Goal: Task Accomplishment & Management: Manage account settings

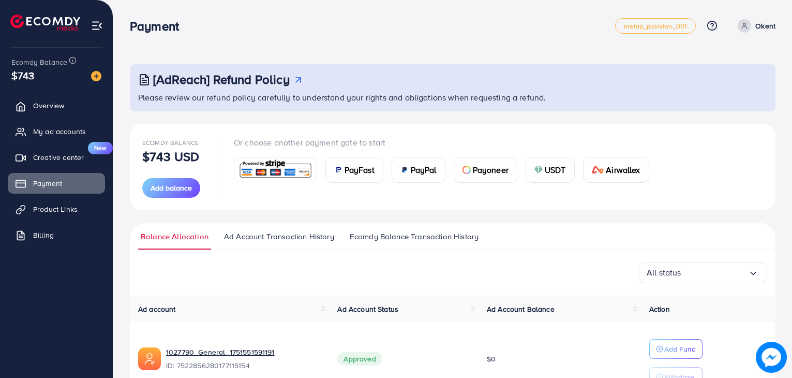
scroll to position [278, 0]
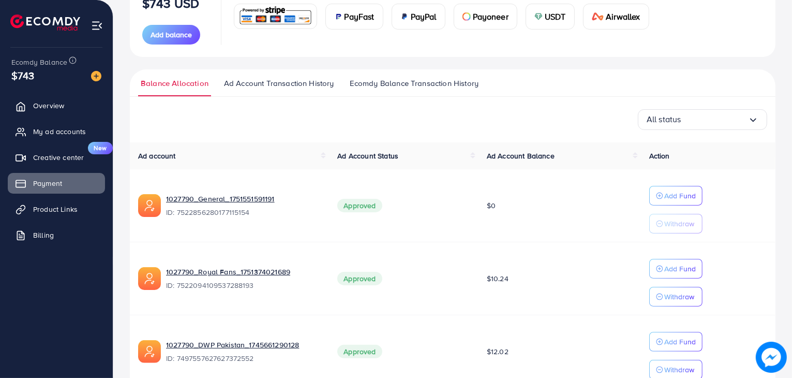
scroll to position [152, 0]
click at [697, 23] on div "Ecomdy Balance $743 USD Add balance Or choose another payment gate to start Pay…" at bounding box center [452, 15] width 621 height 62
